Goal: Navigation & Orientation: Find specific page/section

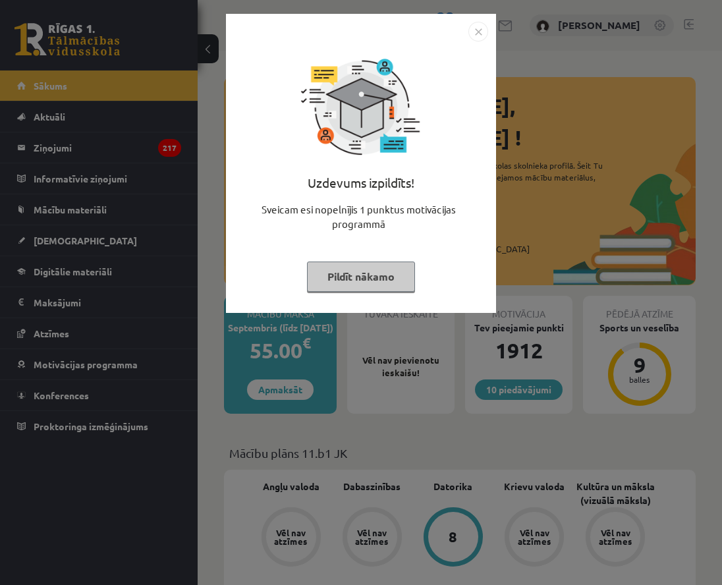
drag, startPoint x: 380, startPoint y: 279, endPoint x: 393, endPoint y: 290, distance: 16.9
click at [380, 279] on button "Pildīt nākamo" at bounding box center [361, 277] width 108 height 30
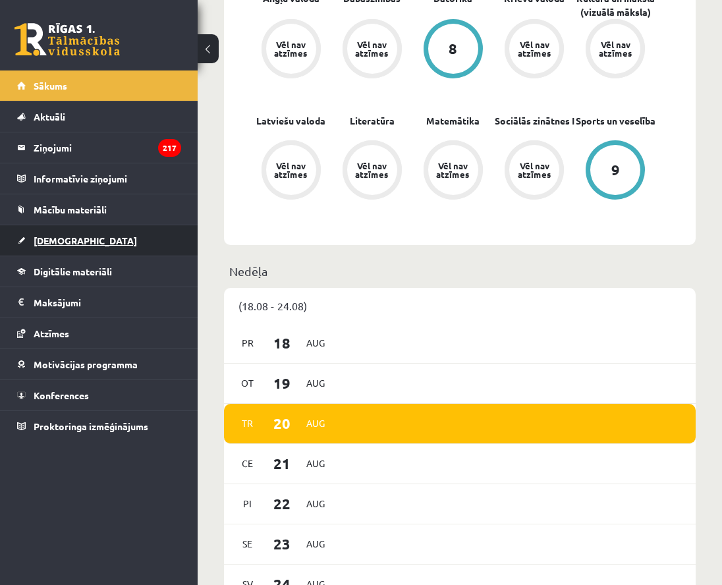
scroll to position [486, 0]
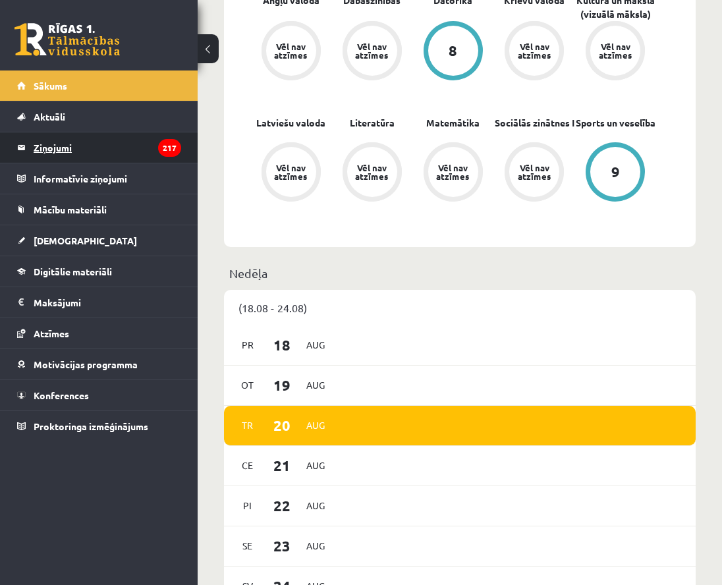
click at [94, 148] on legend "Ziņojumi 217" at bounding box center [108, 147] width 148 height 30
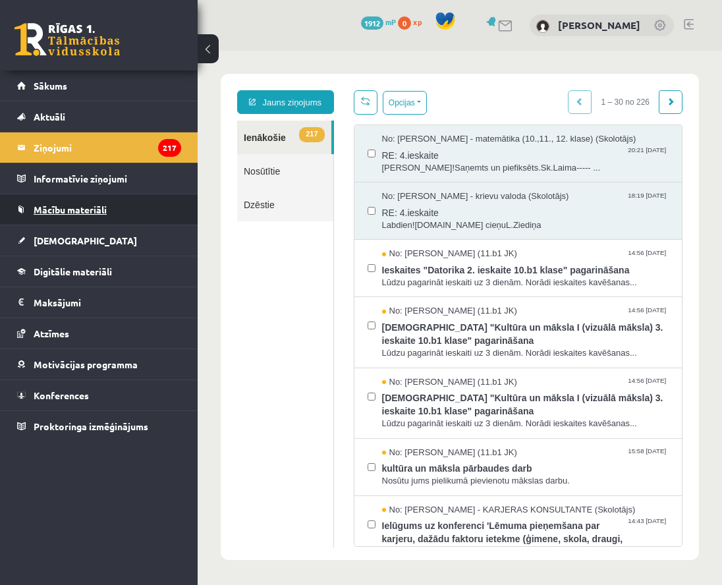
click at [105, 207] on span "Mācību materiāli" at bounding box center [70, 210] width 73 height 12
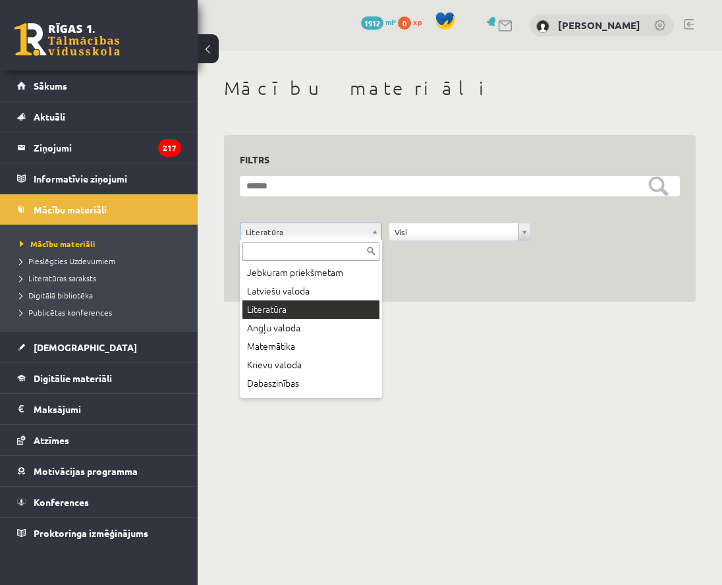
drag, startPoint x: 309, startPoint y: 228, endPoint x: 320, endPoint y: 256, distance: 30.2
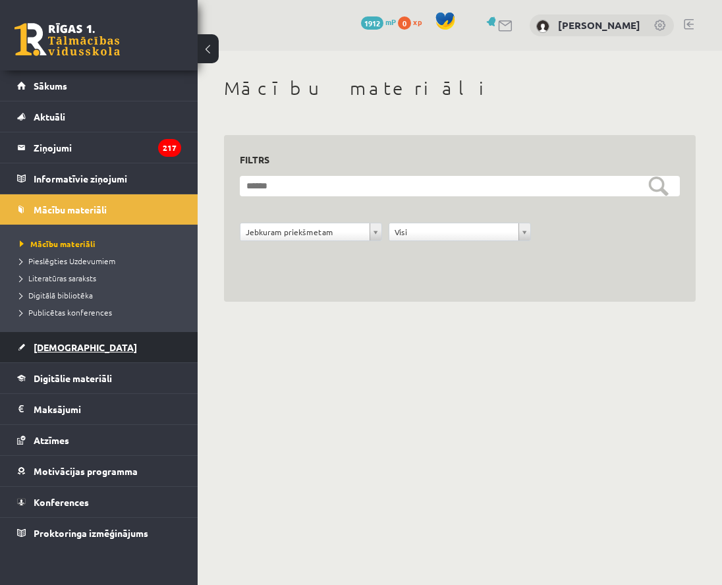
click at [108, 345] on link "[DEMOGRAPHIC_DATA]" at bounding box center [99, 347] width 164 height 30
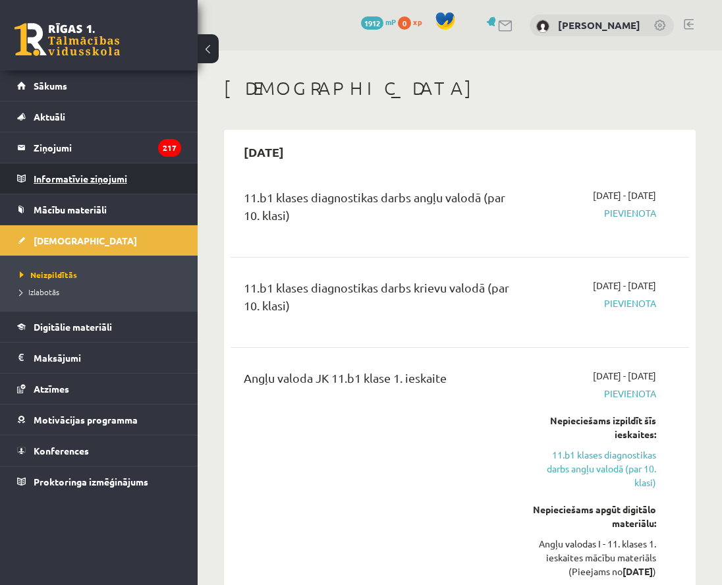
click at [116, 181] on legend "Informatīvie ziņojumi 0" at bounding box center [108, 178] width 148 height 30
